Goal: Task Accomplishment & Management: Manage account settings

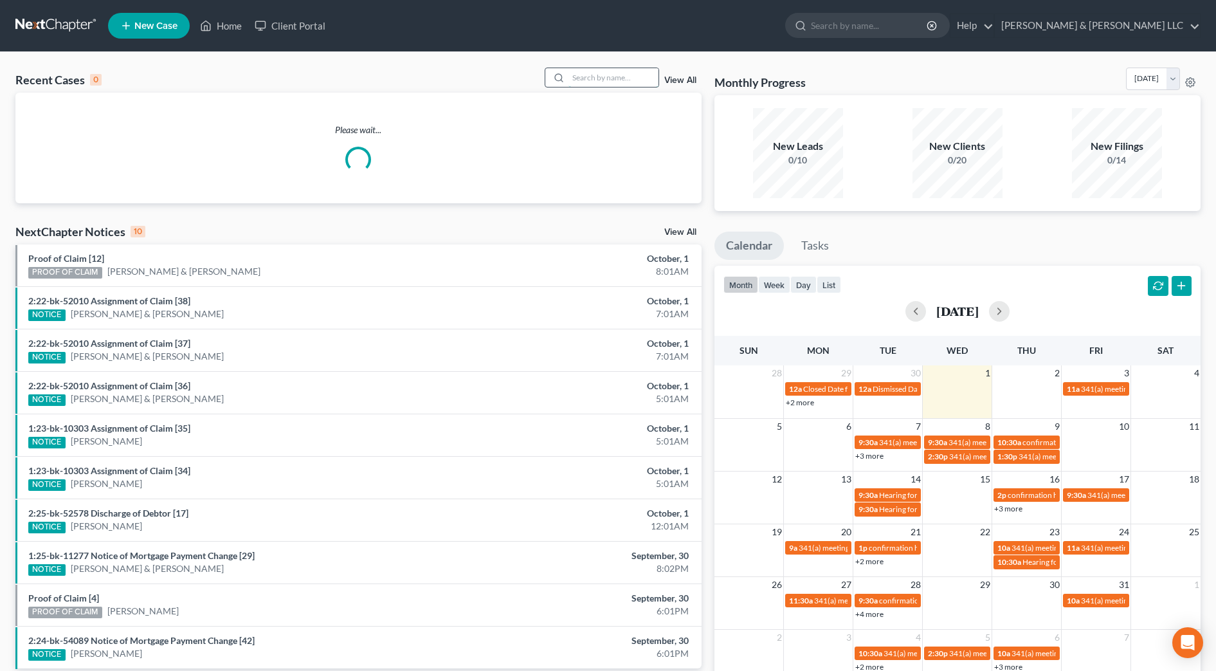
click at [597, 75] on input "search" at bounding box center [614, 77] width 90 height 19
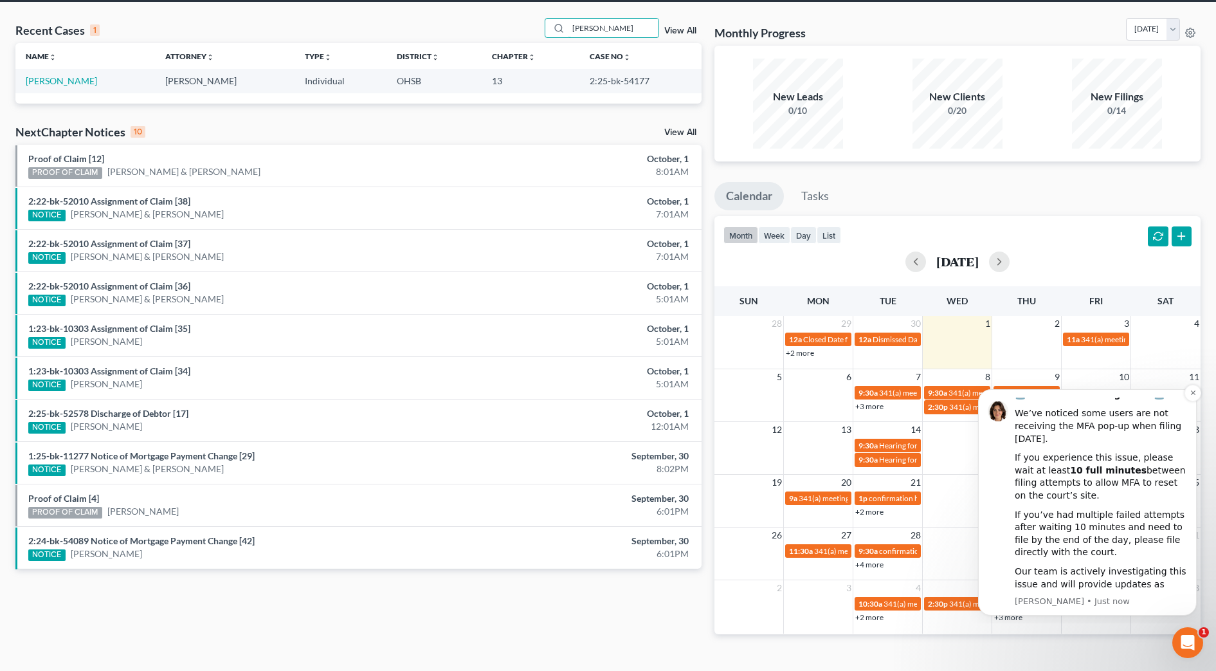
scroll to position [72, 0]
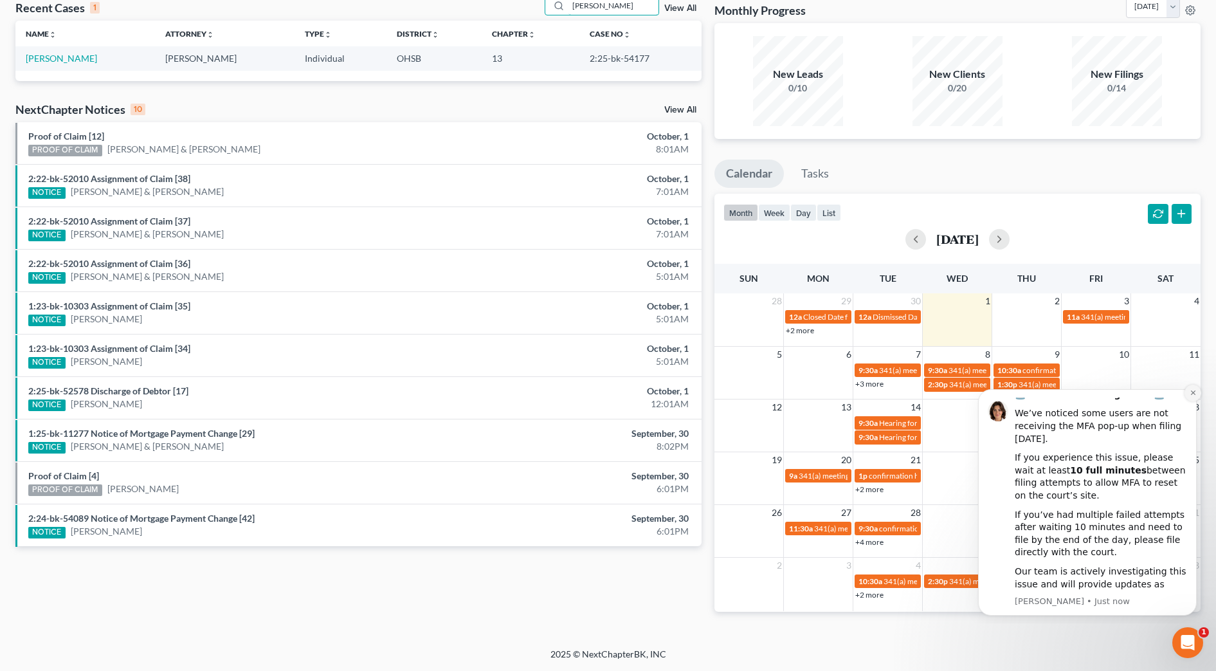
type input "rubbins"
click at [1192, 394] on icon "Dismiss notification" at bounding box center [1193, 392] width 5 height 5
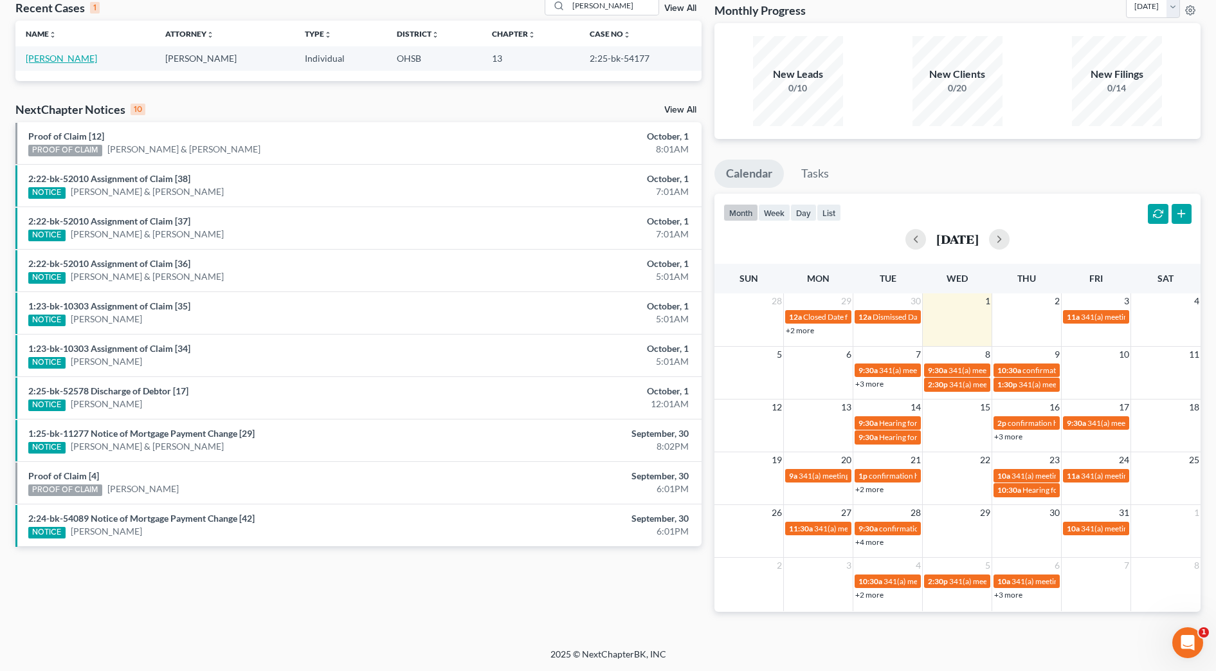
click at [83, 57] on link "Rubbins, Tenille" at bounding box center [61, 58] width 71 height 11
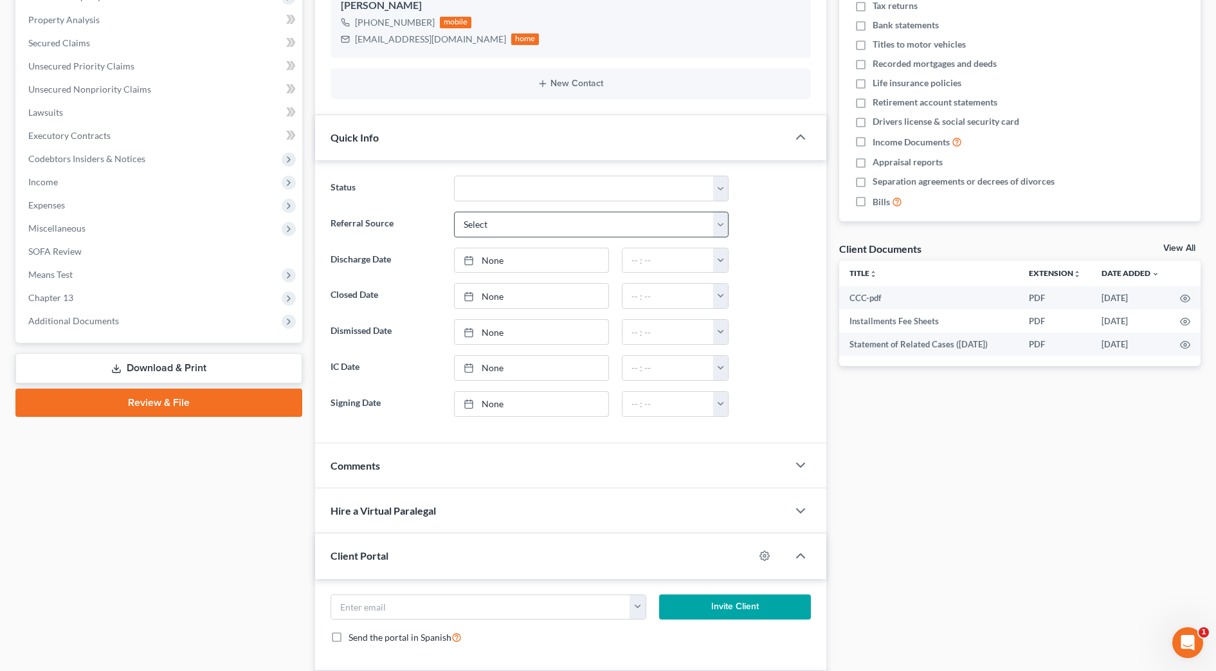
scroll to position [330, 0]
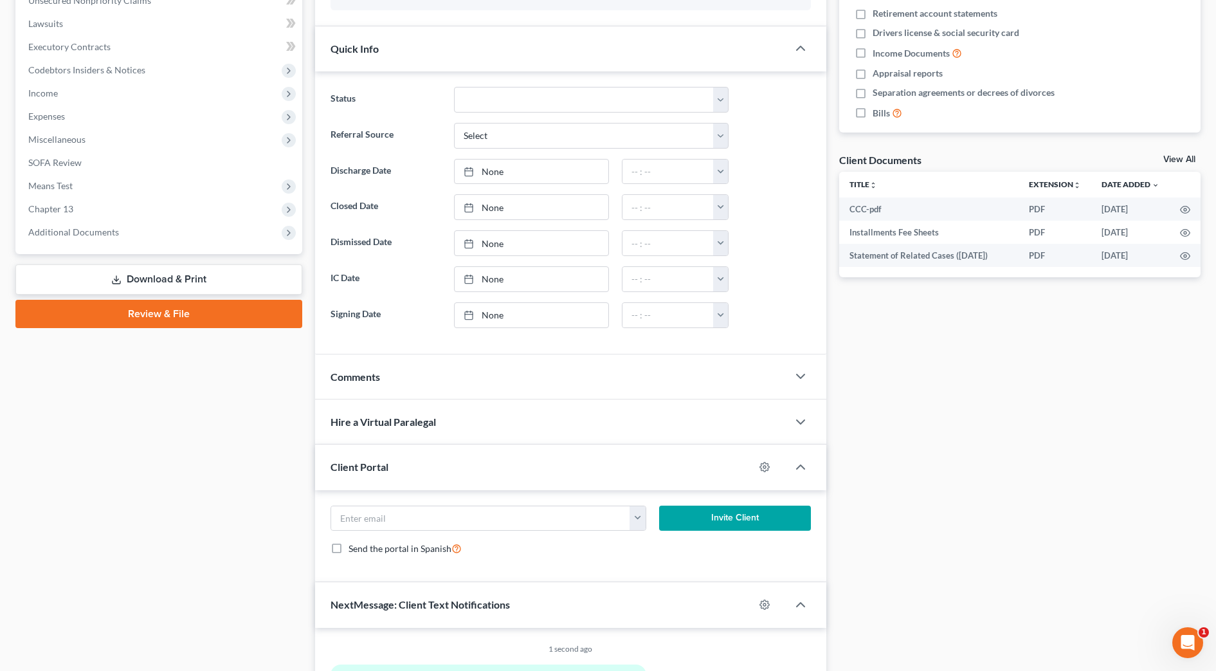
click at [430, 374] on div "Comments" at bounding box center [551, 376] width 473 height 44
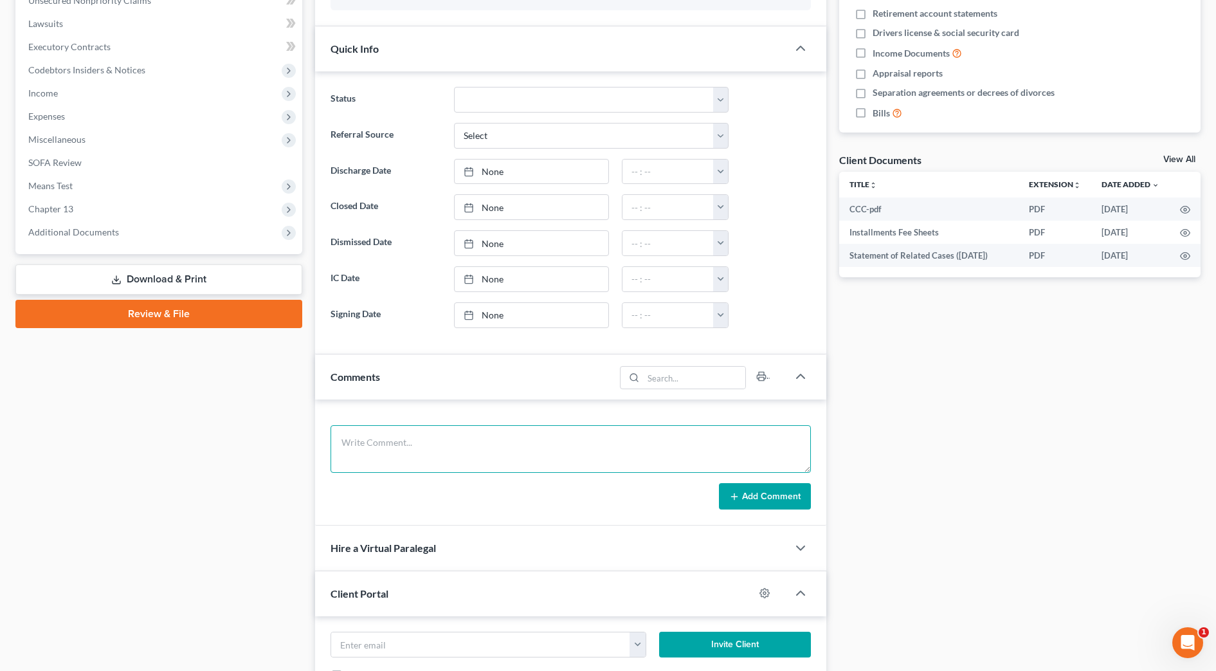
paste textarea "The following transaction was received from ^Beltran, Sally on 9/30/2025 at 5:3…"
type textarea "The following transaction was received from ^Beltran, Sally on 9/30/2025 at 5:3…"
click at [780, 501] on button "Add Comment" at bounding box center [765, 496] width 92 height 27
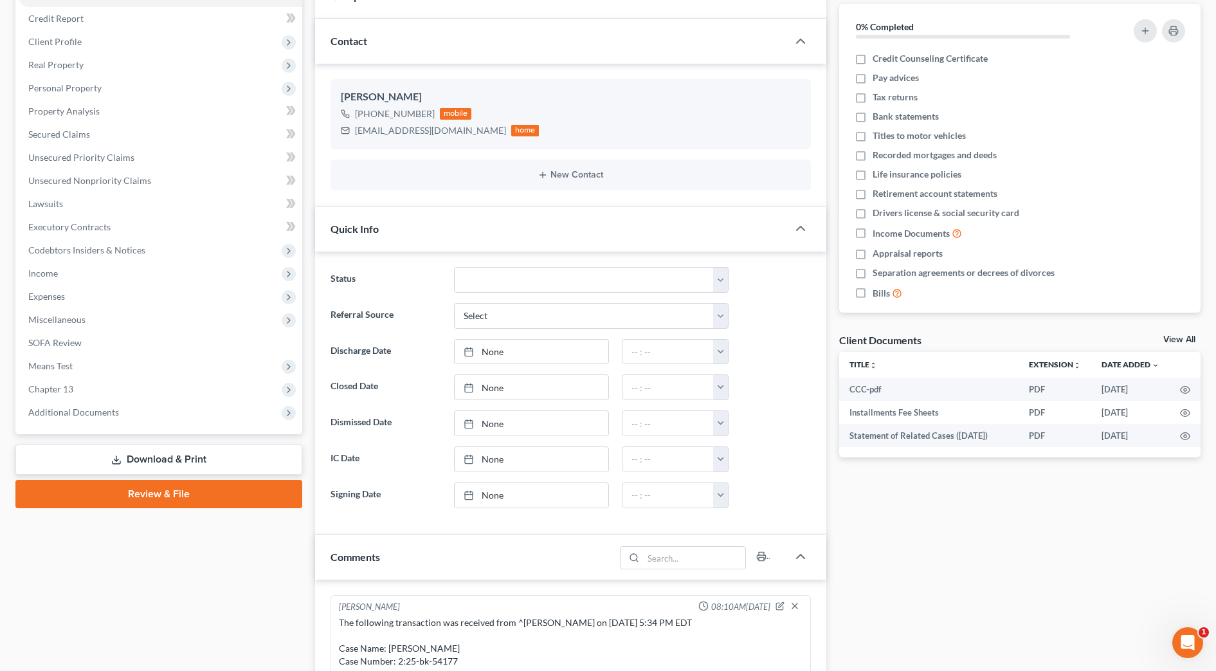
scroll to position [0, 0]
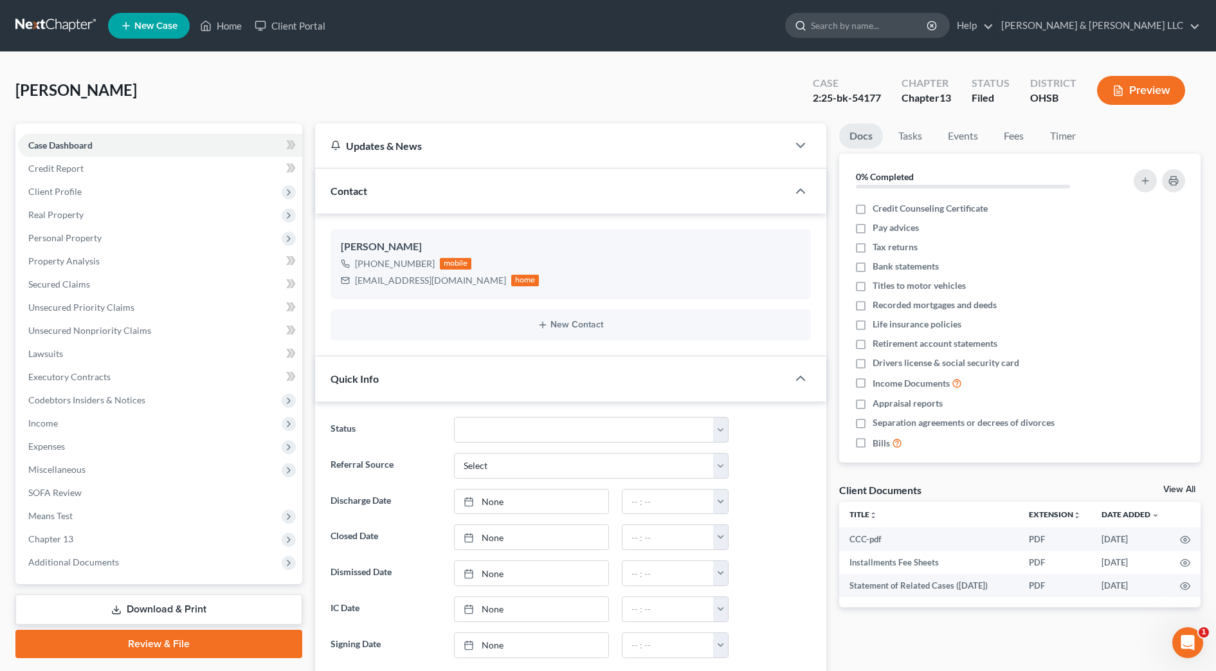
click at [915, 23] on input "search" at bounding box center [870, 26] width 118 height 24
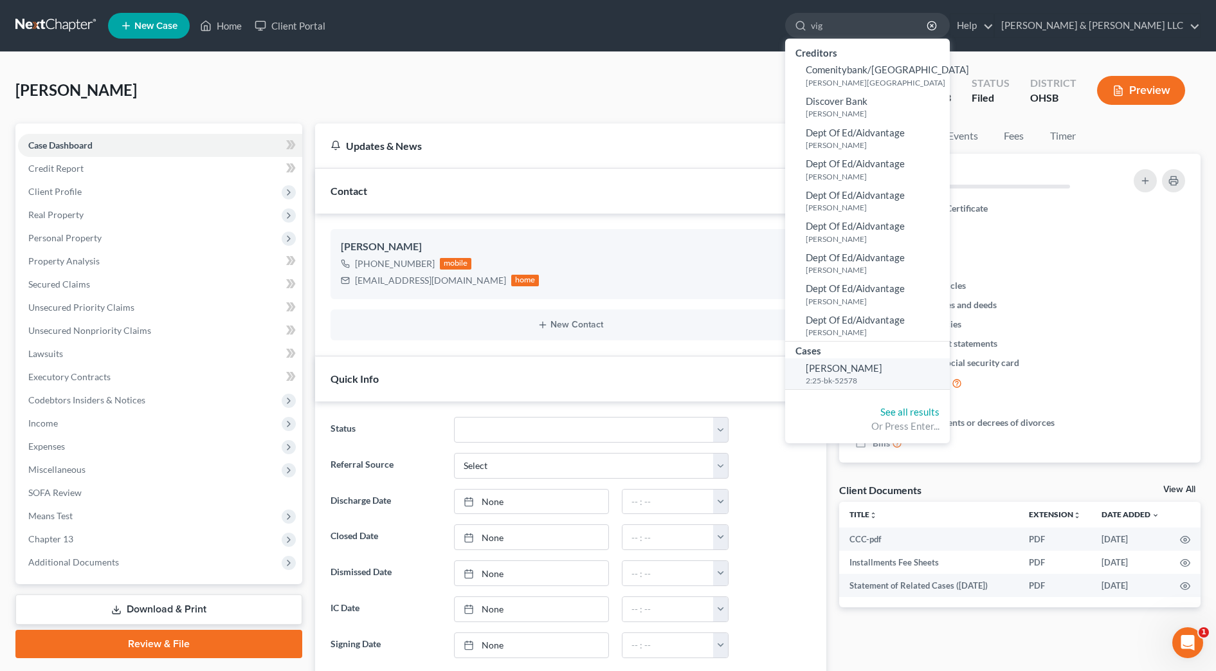
type input "vig"
click at [883, 370] on span "Vig, Russell" at bounding box center [844, 368] width 77 height 12
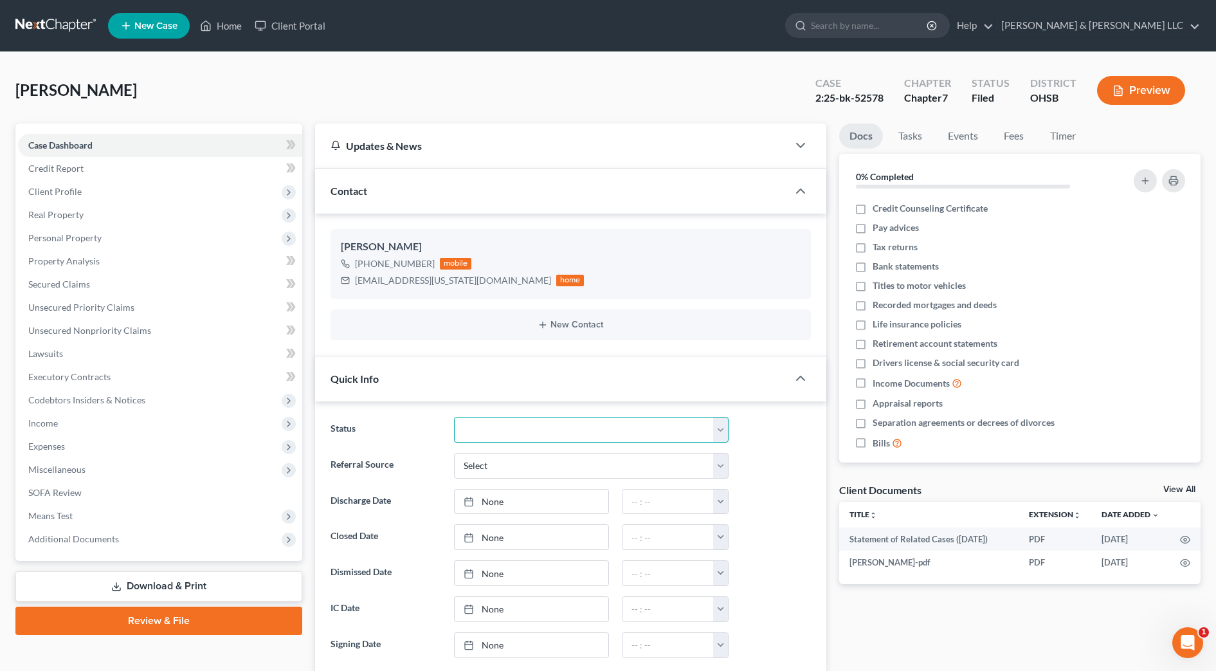
click at [518, 420] on select "Closed Discharged Dismissed Filed In Progress Lead Lost Lead Ready to File Reta…" at bounding box center [591, 430] width 275 height 26
select select "1"
click at [454, 417] on select "Closed Discharged Dismissed Filed In Progress Lead Lost Lead Ready to File Reta…" at bounding box center [591, 430] width 275 height 26
click at [522, 500] on link "None" at bounding box center [532, 502] width 154 height 24
type input "10/1/2025"
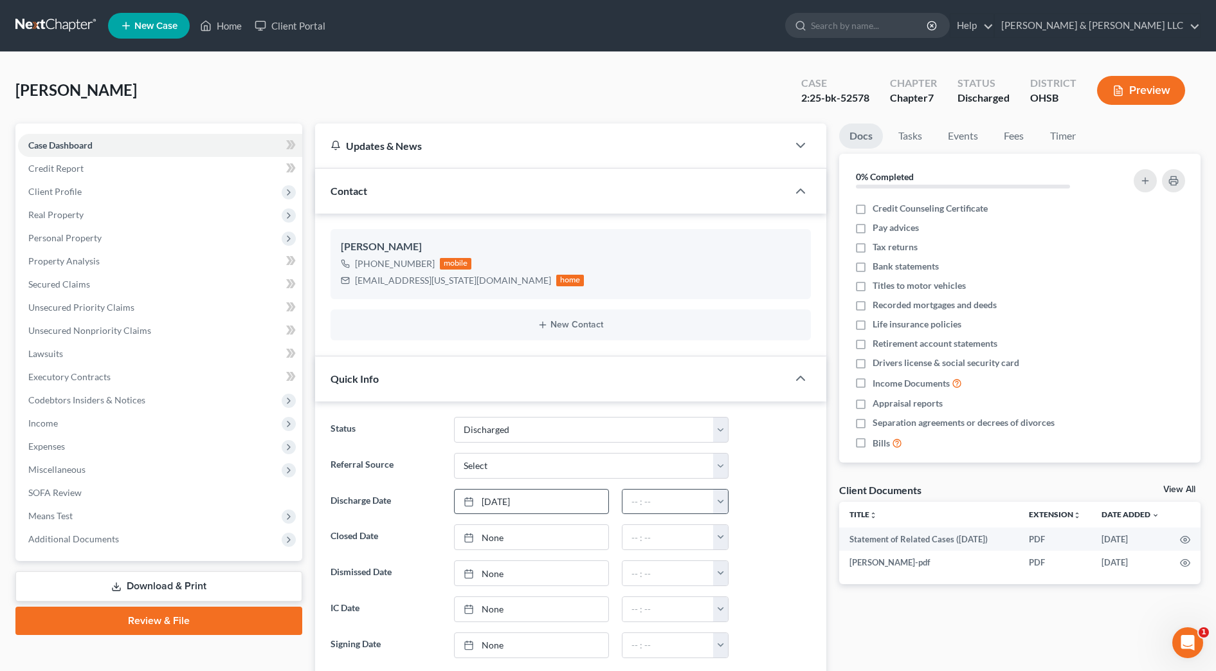
click at [724, 504] on button "button" at bounding box center [720, 502] width 15 height 24
click at [733, 533] on link "12:00am" at bounding box center [749, 530] width 72 height 22
type input "12:00am"
click at [902, 24] on input "search" at bounding box center [870, 26] width 118 height 24
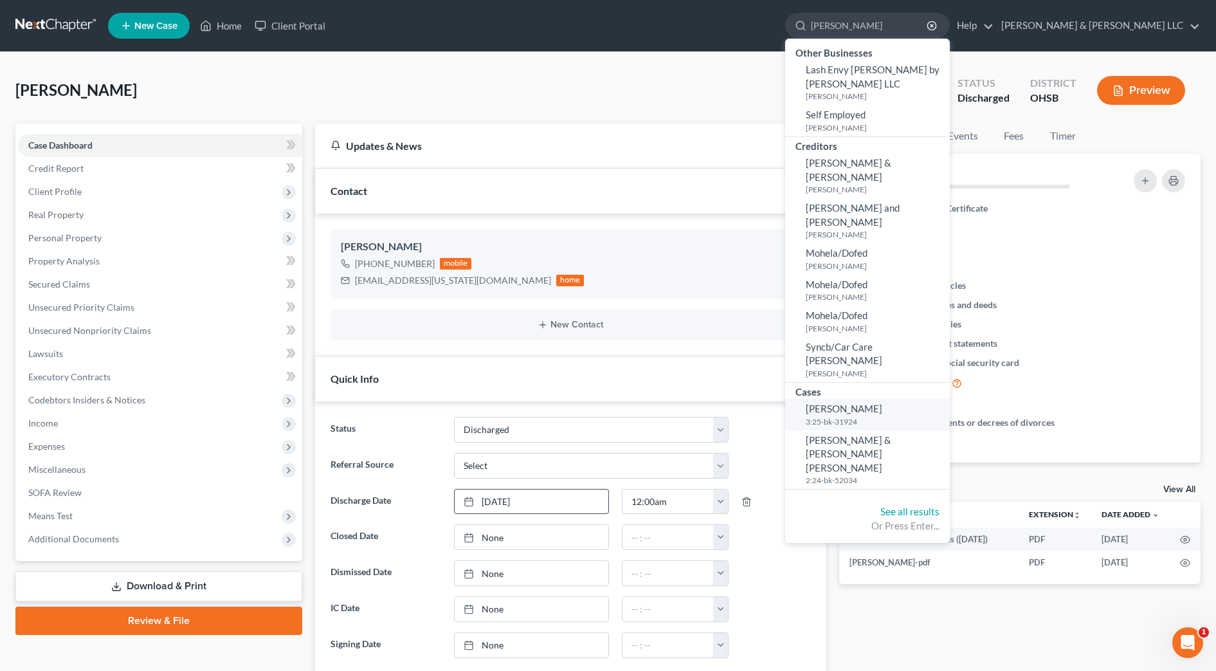
type input "bennett"
click at [883, 403] on span "Bennett, Tonya" at bounding box center [844, 409] width 77 height 12
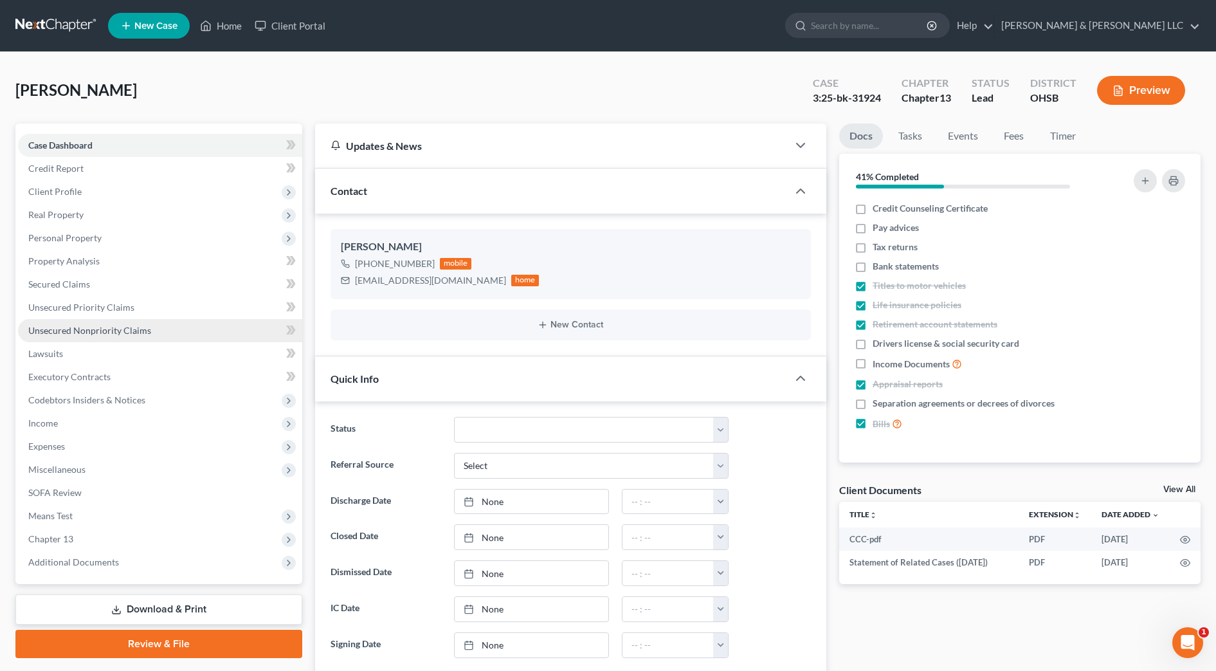
scroll to position [103, 0]
click at [158, 319] on link "Unsecured Nonpriority Claims" at bounding box center [160, 330] width 284 height 23
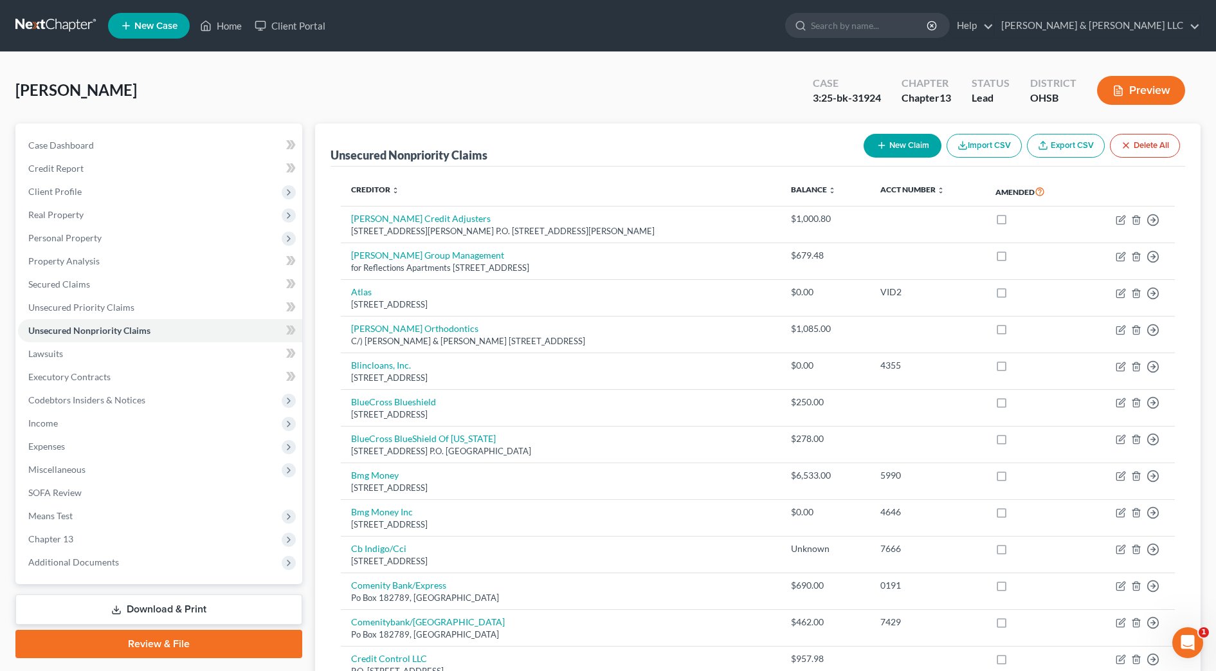
click at [1133, 70] on div "Case 3:25-bk-31924 Chapter Chapter 13 Status Lead District OHSB Preview" at bounding box center [999, 91] width 403 height 46
click at [1135, 81] on button "Preview" at bounding box center [1141, 90] width 88 height 29
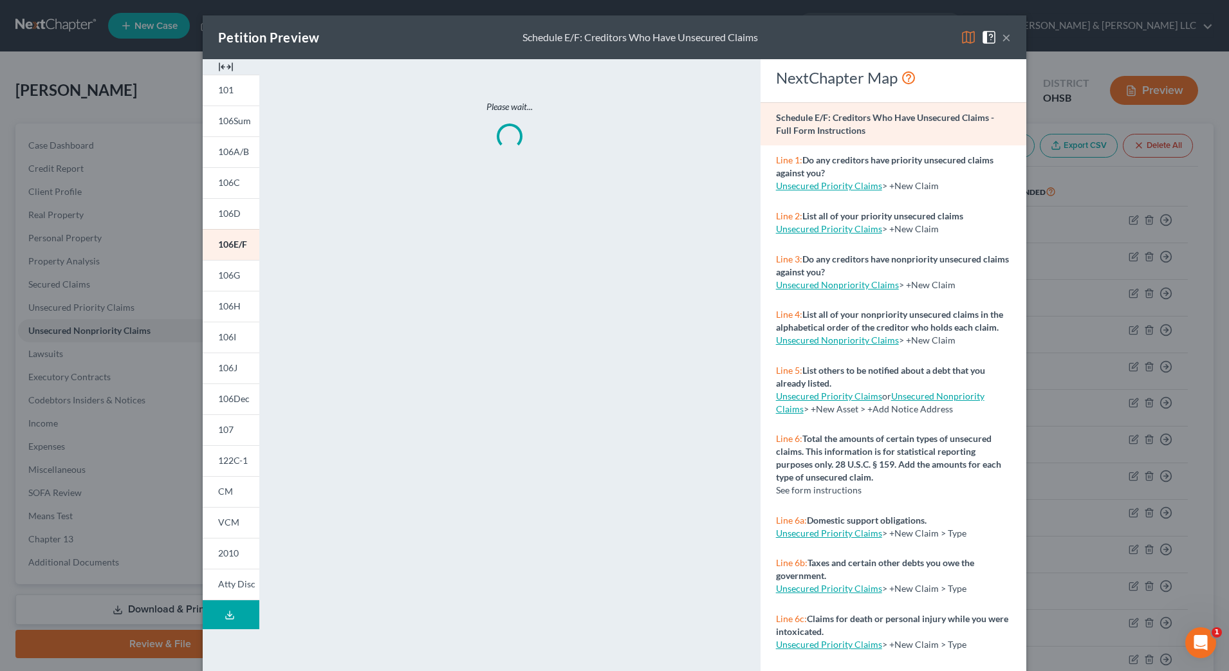
click at [222, 68] on img at bounding box center [225, 66] width 15 height 15
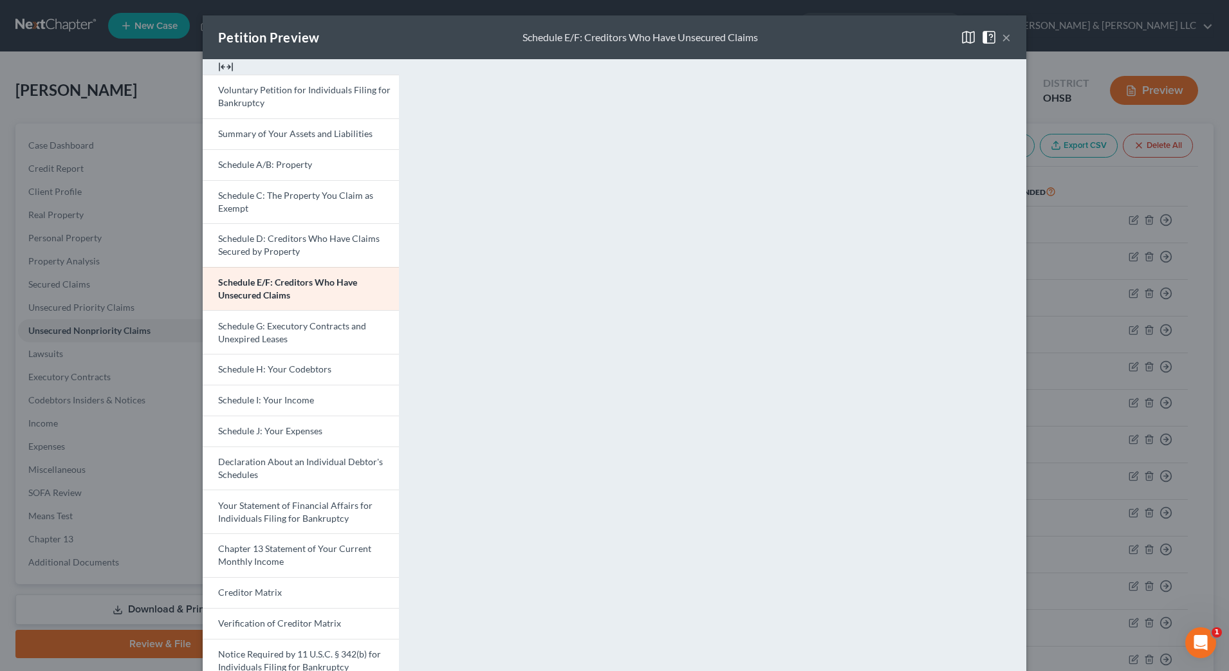
drag, startPoint x: 1004, startPoint y: 41, endPoint x: 911, endPoint y: 51, distance: 93.9
click at [1003, 41] on button "×" at bounding box center [1006, 37] width 9 height 15
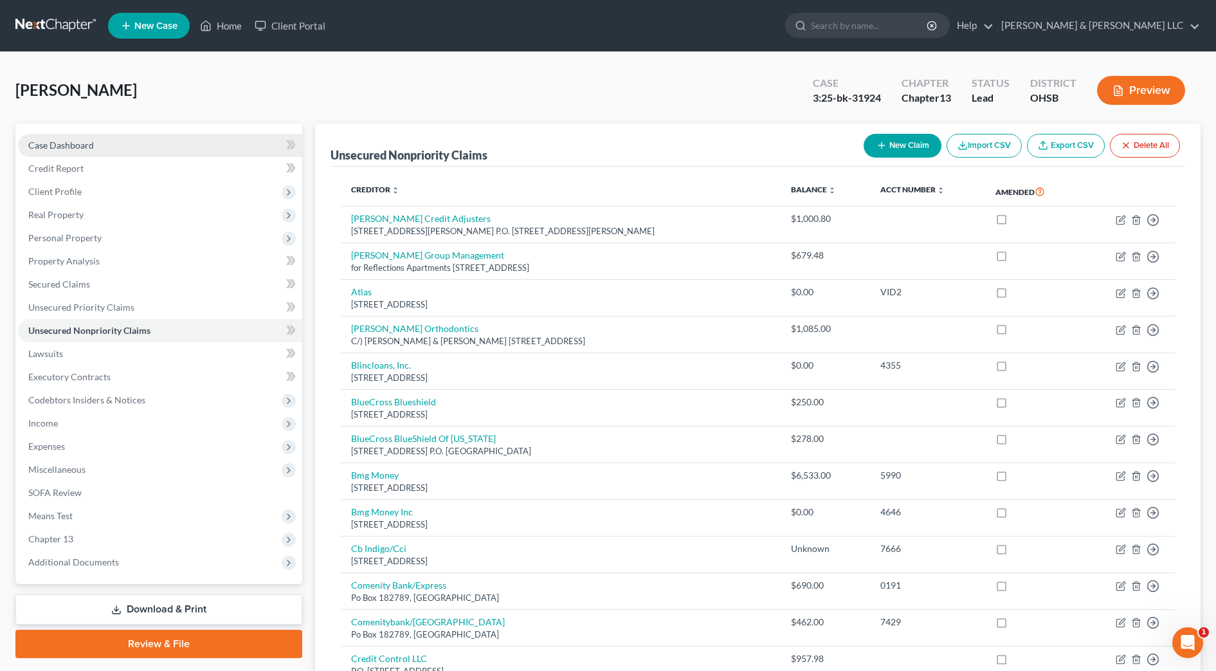
click at [104, 134] on link "Case Dashboard" at bounding box center [160, 145] width 284 height 23
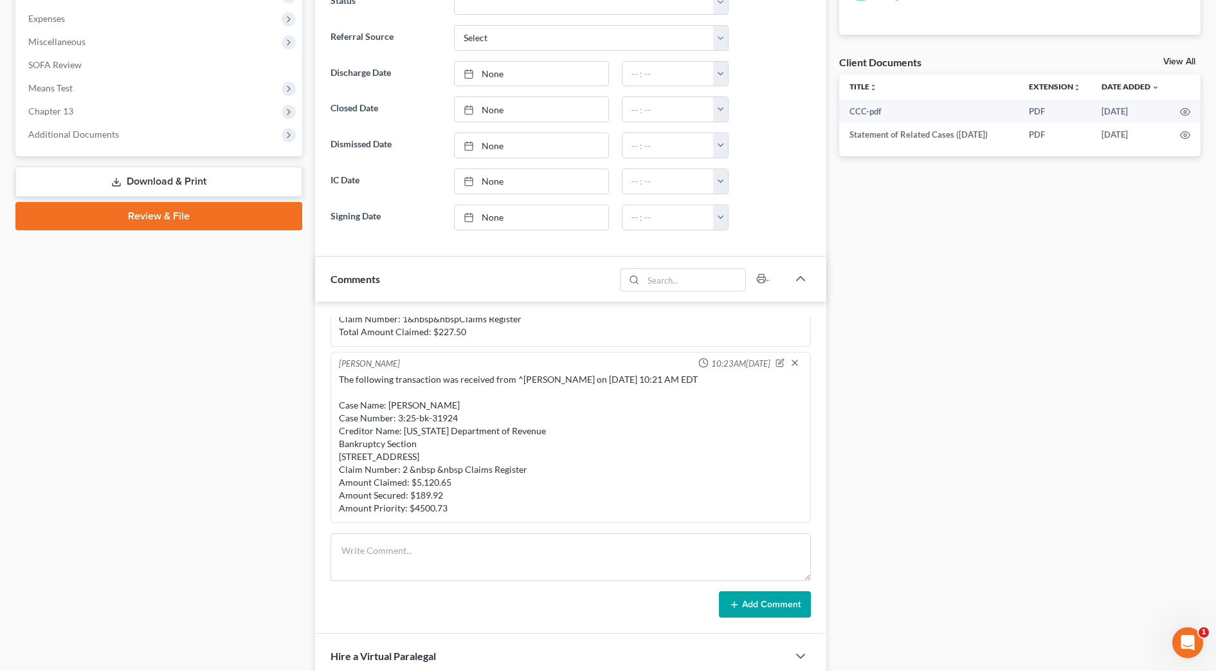
scroll to position [563, 0]
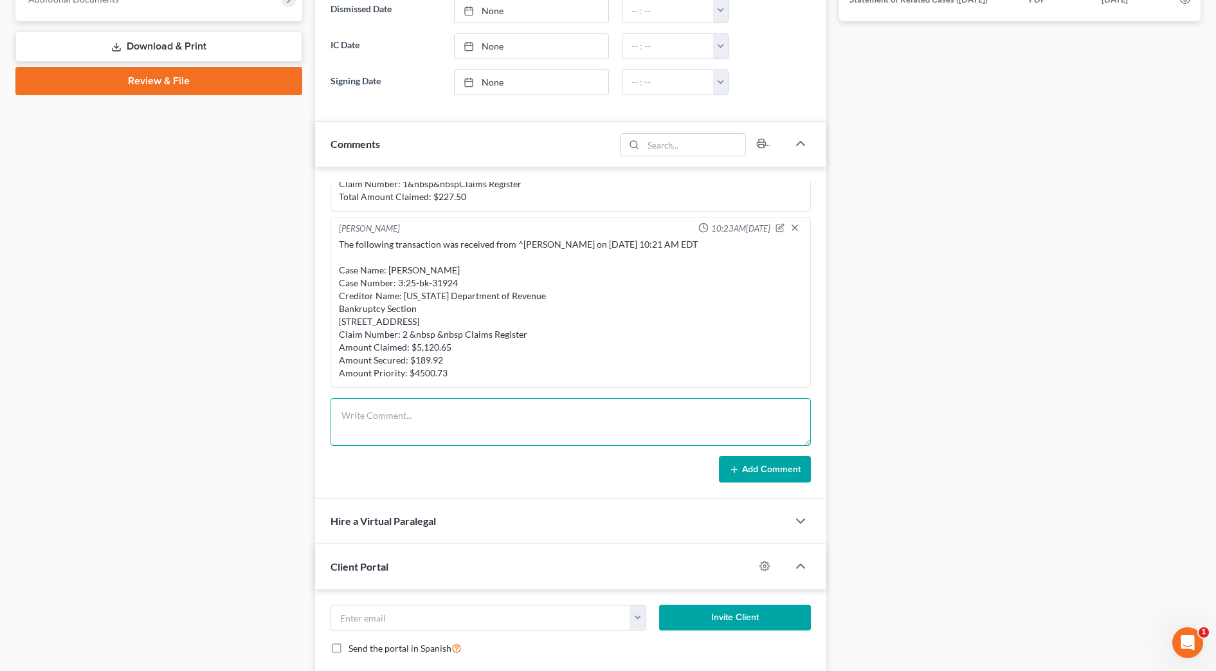
click at [370, 409] on textarea at bounding box center [571, 422] width 481 height 48
paste textarea "The following transaction was received from ^Atkins, Christine on 9/30/2025 at …"
type textarea "The following transaction was received from ^Atkins, Christine on 9/30/2025 at …"
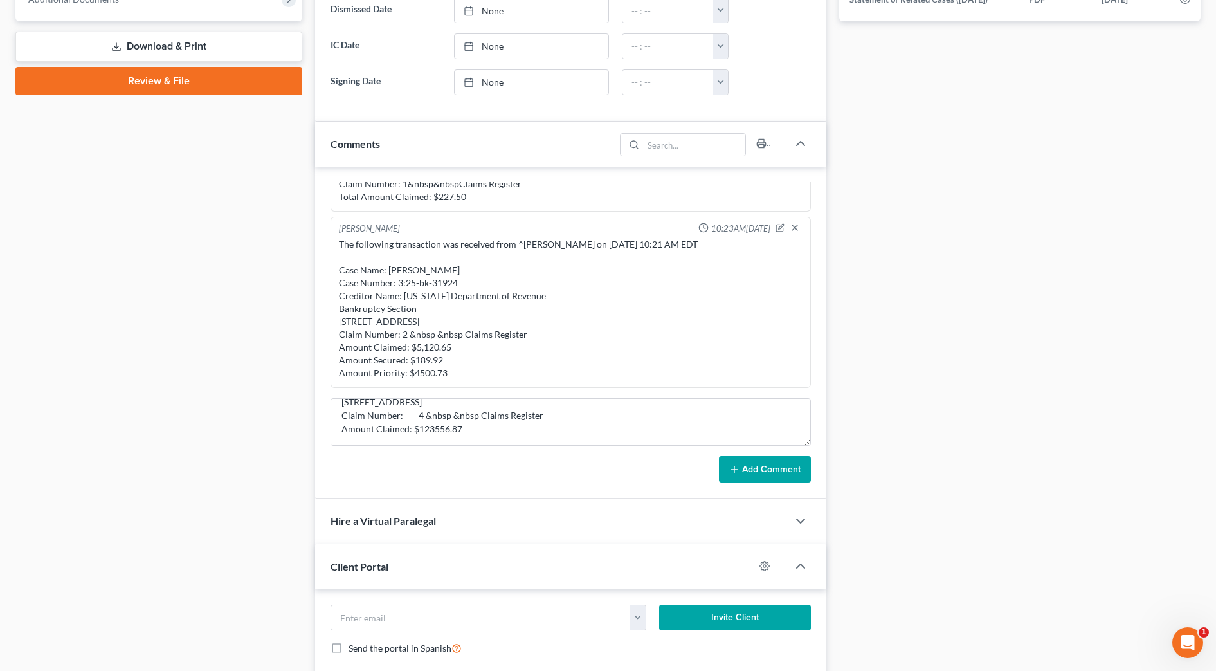
click at [774, 475] on button "Add Comment" at bounding box center [765, 469] width 92 height 27
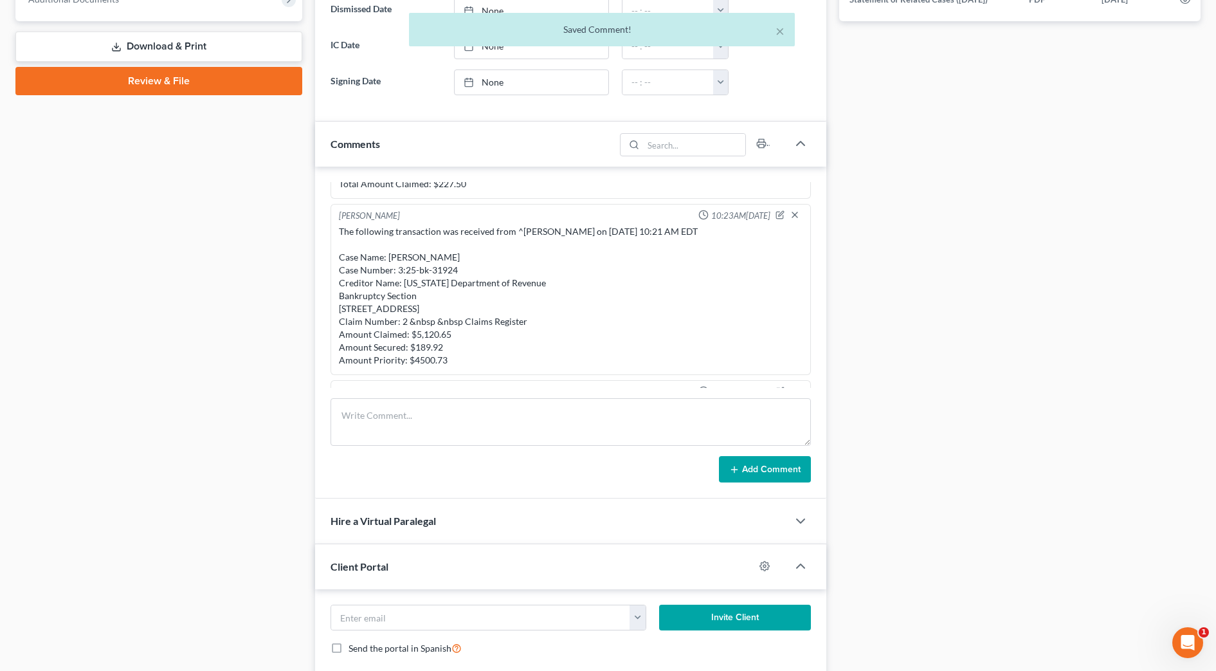
scroll to position [253, 0]
